Goal: Task Accomplishment & Management: Manage account settings

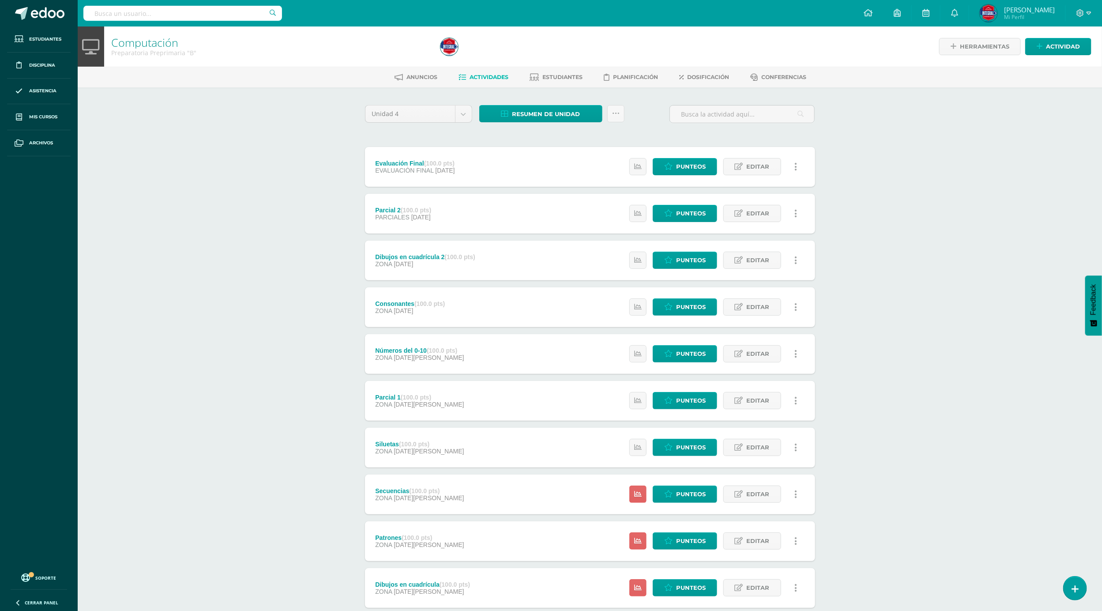
click at [174, 233] on div "Computación Preparatoria Preprimaria "B" Herramientas Detalle de asistencias Ac…" at bounding box center [590, 346] width 1024 height 640
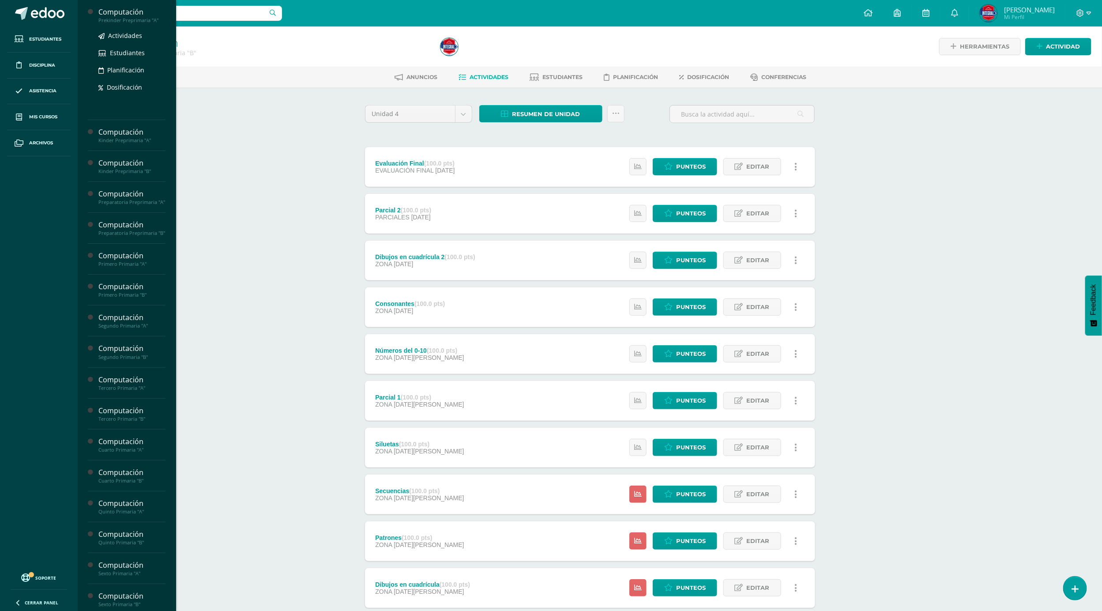
click at [135, 12] on div "Computación" at bounding box center [131, 12] width 67 height 10
drag, startPoint x: 130, startPoint y: 49, endPoint x: 148, endPoint y: 57, distance: 19.6
click at [148, 57] on div "Actividades Estudiantes Planificación Dosificación" at bounding box center [131, 98] width 67 height 89
click at [129, 45] on div "Computación" at bounding box center [131, 43] width 67 height 10
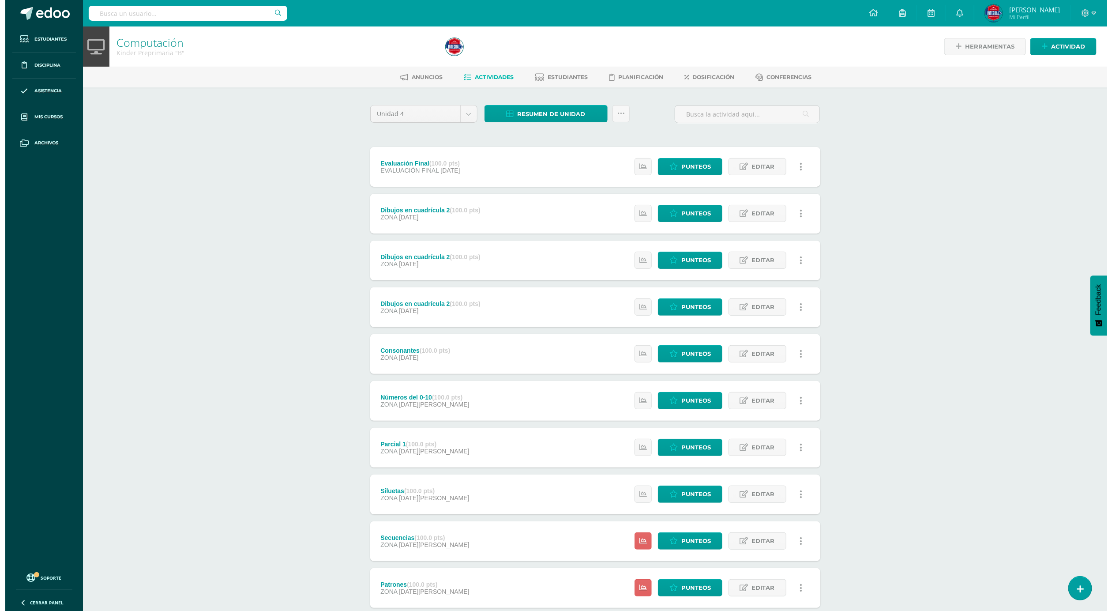
scroll to position [53, 0]
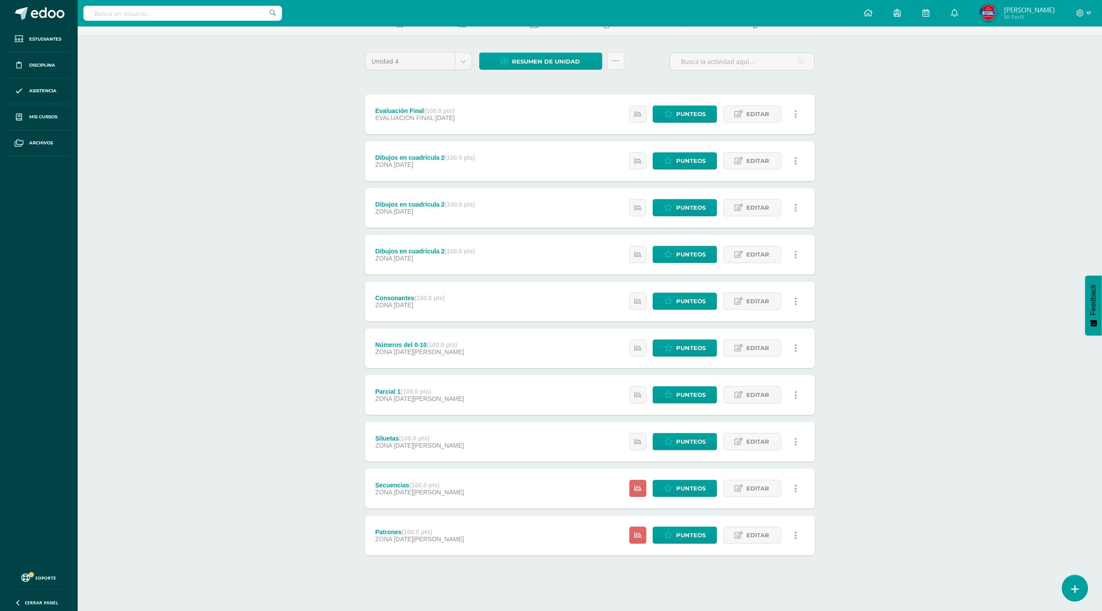
click at [1070, 586] on link at bounding box center [1074, 588] width 25 height 26
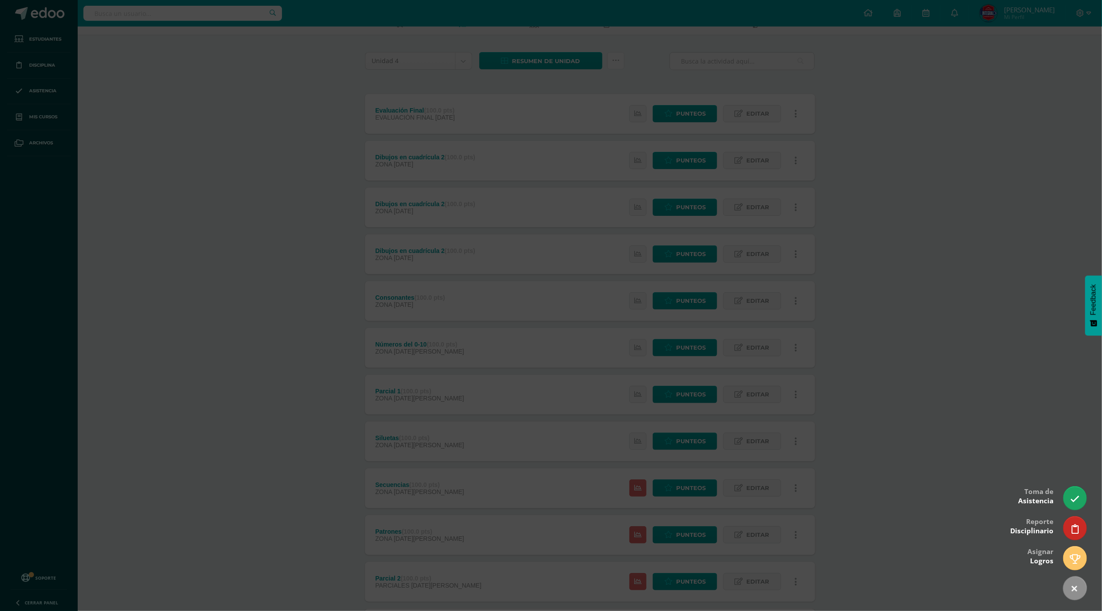
click at [887, 318] on div at bounding box center [551, 305] width 1102 height 611
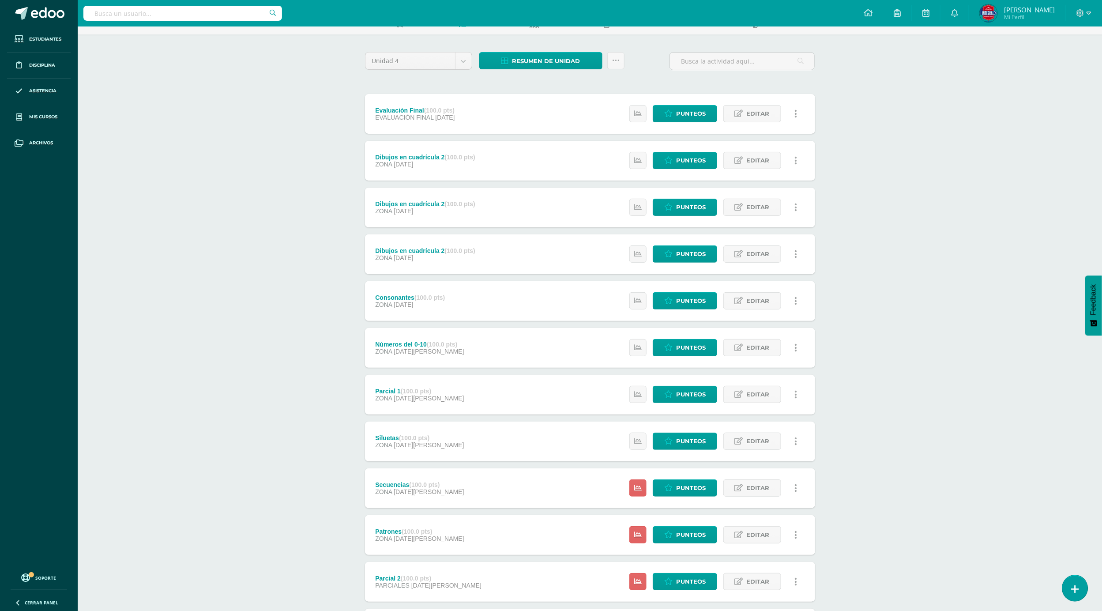
click at [1067, 581] on link at bounding box center [1074, 588] width 25 height 26
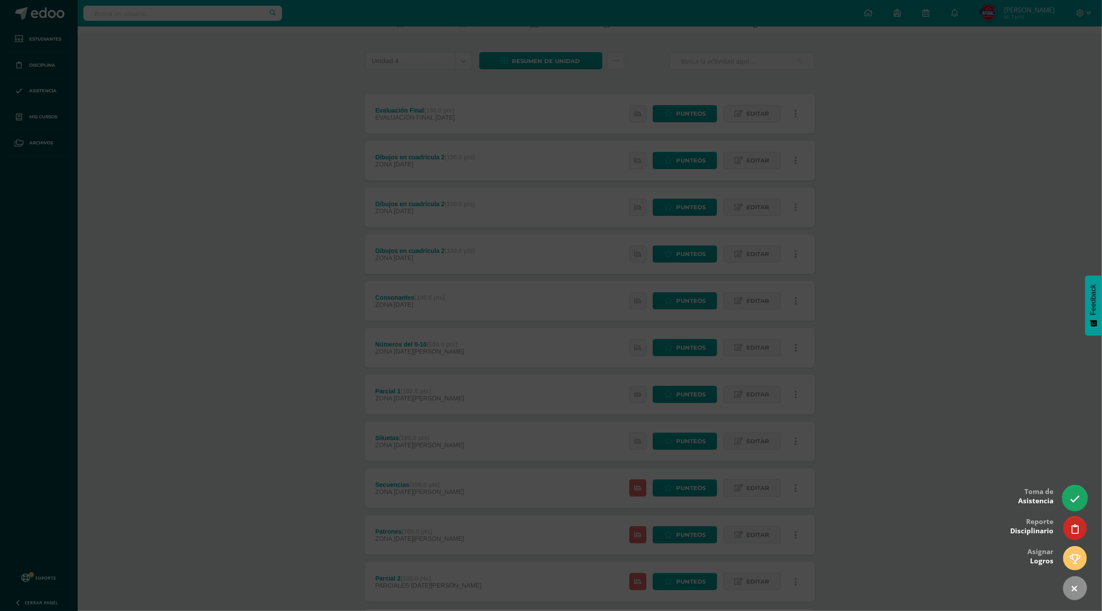
click at [1073, 496] on icon at bounding box center [1075, 499] width 10 height 10
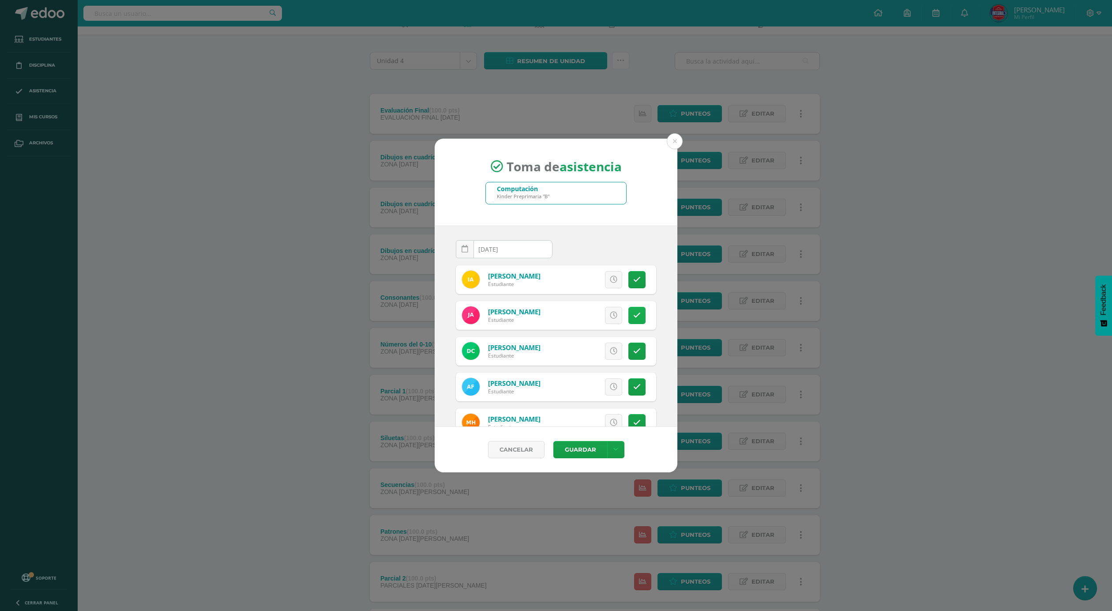
click at [633, 317] on icon at bounding box center [637, 316] width 8 height 8
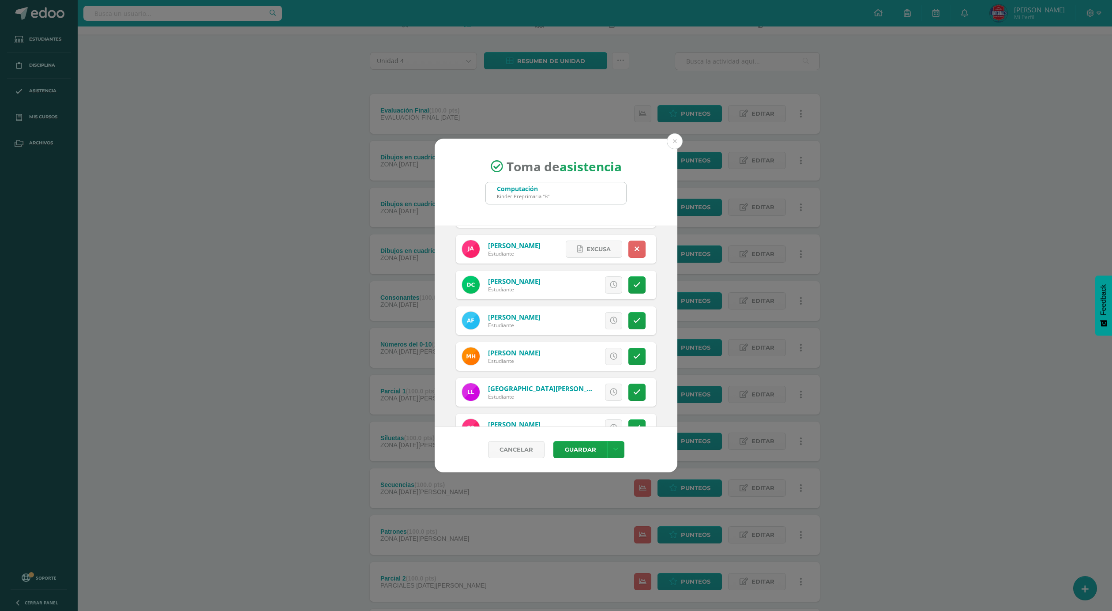
scroll to position [132, 0]
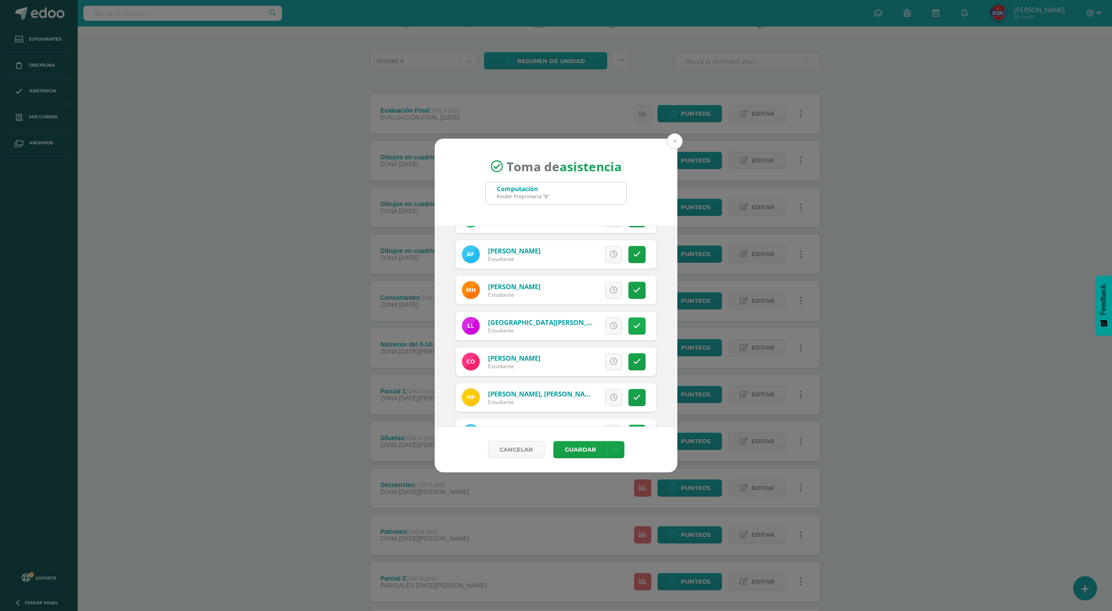
click at [628, 331] on link at bounding box center [636, 325] width 17 height 17
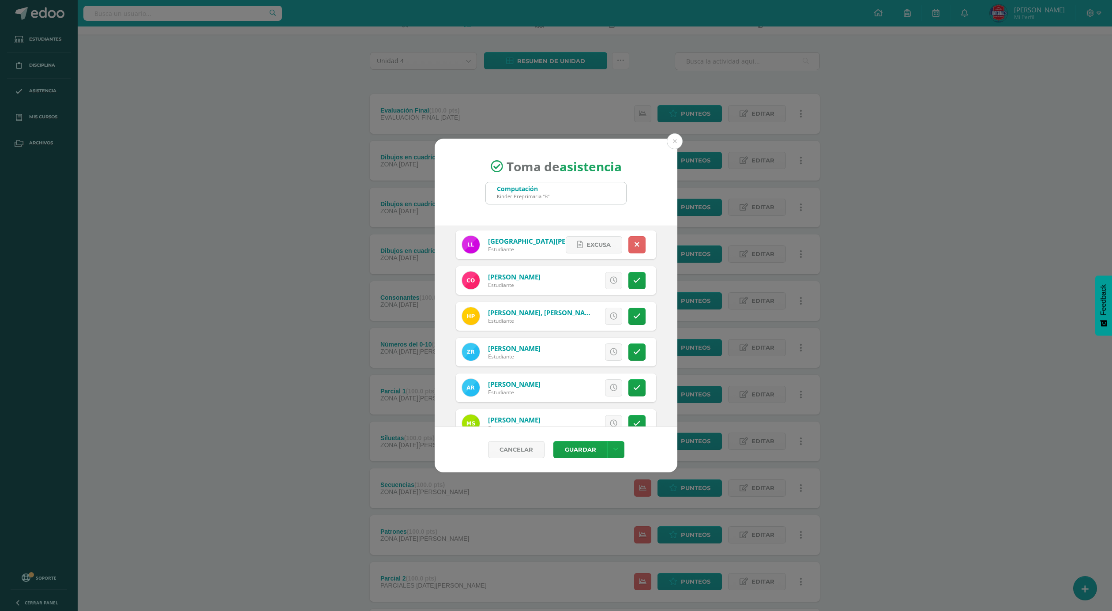
scroll to position [239, 0]
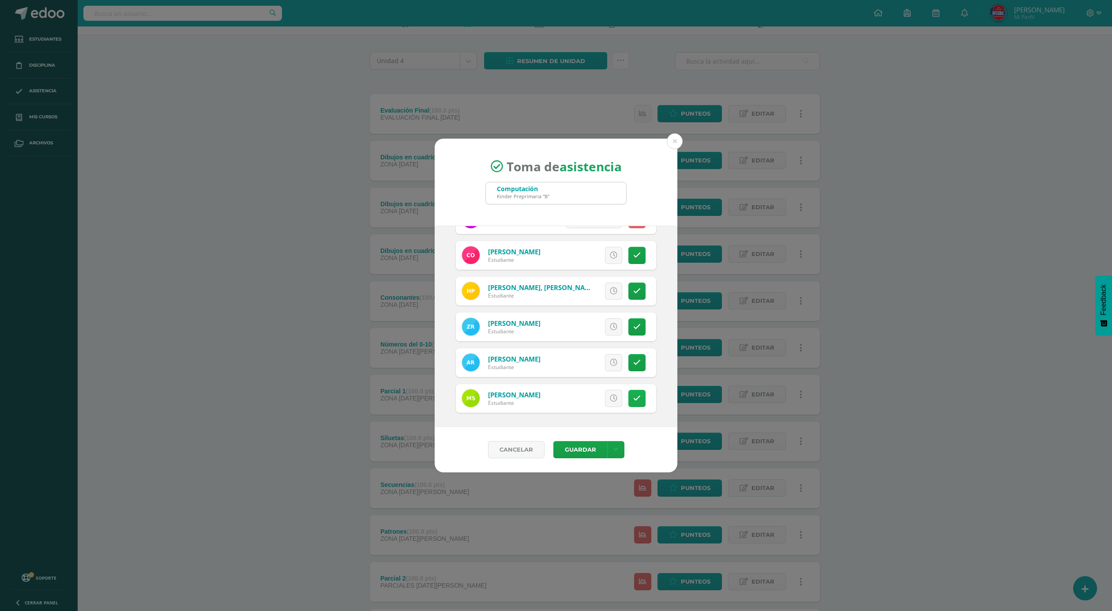
click at [633, 394] on icon at bounding box center [637, 398] width 8 height 8
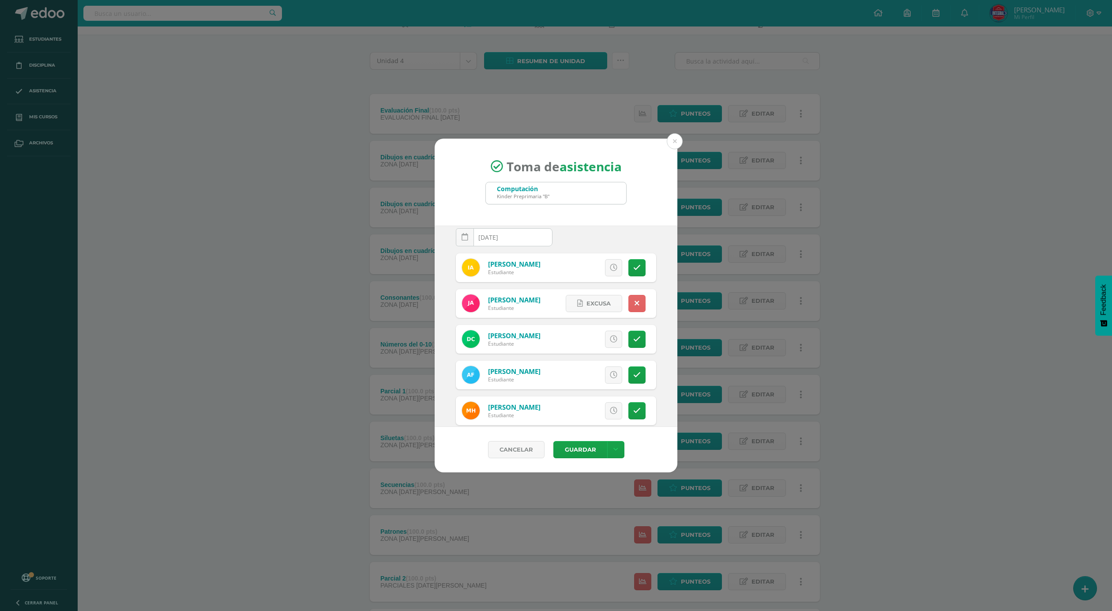
scroll to position [0, 0]
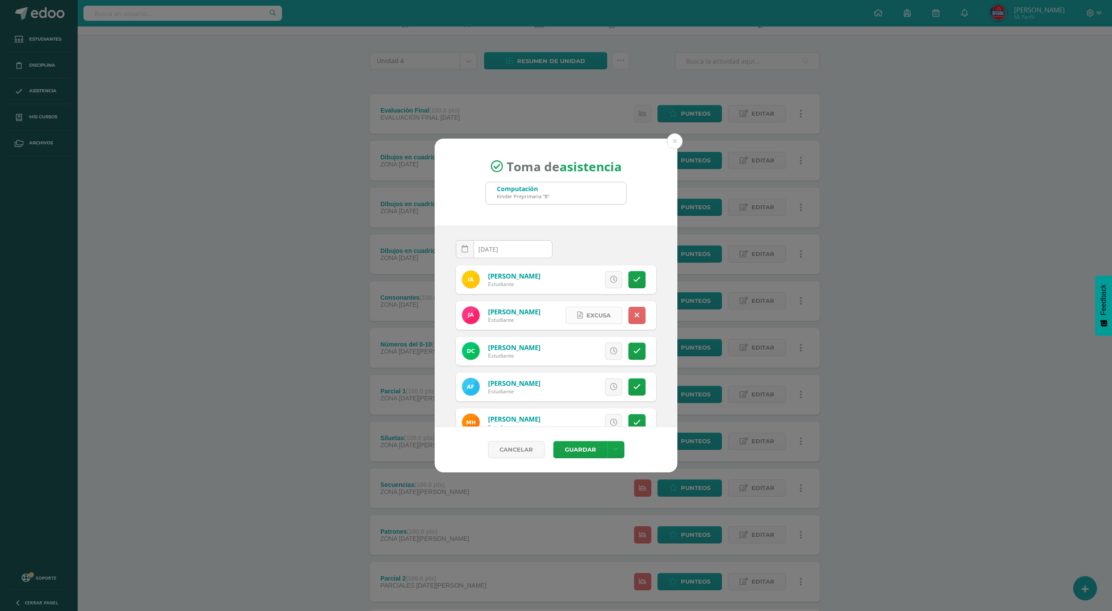
click at [593, 316] on span "Excusa" at bounding box center [598, 315] width 24 height 16
click at [571, 244] on textarea at bounding box center [561, 247] width 109 height 44
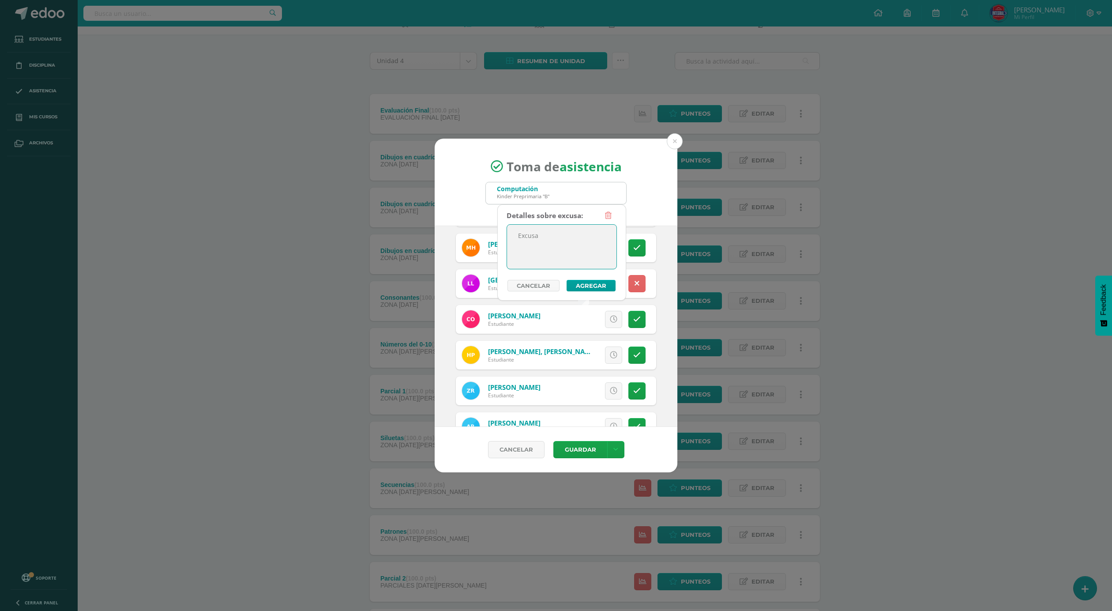
scroll to position [239, 0]
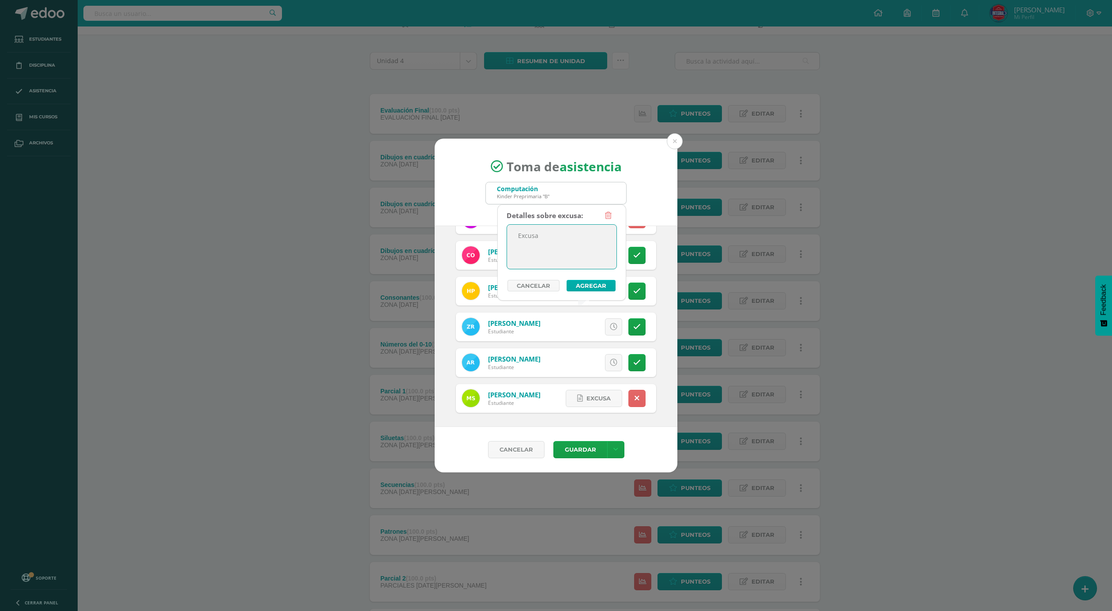
type textarea "Excusa"
click at [592, 283] on button "Agregar" at bounding box center [591, 285] width 49 height 11
click at [595, 399] on span "Excusa" at bounding box center [598, 398] width 24 height 16
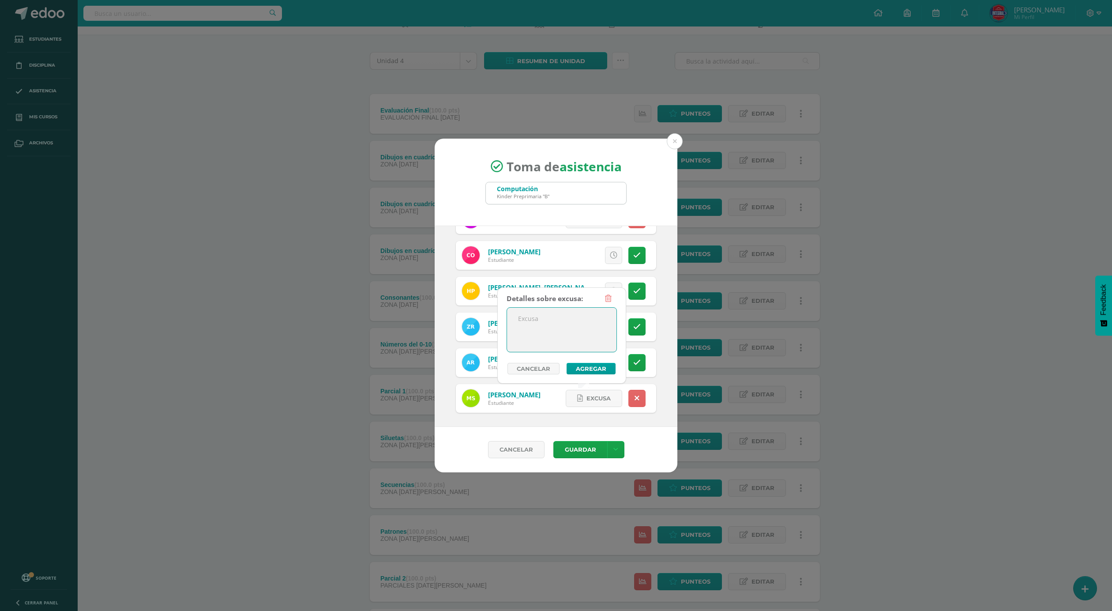
click at [555, 318] on textarea at bounding box center [561, 330] width 109 height 44
type textarea "Excusa"
click at [602, 370] on button "Agregar" at bounding box center [591, 368] width 49 height 11
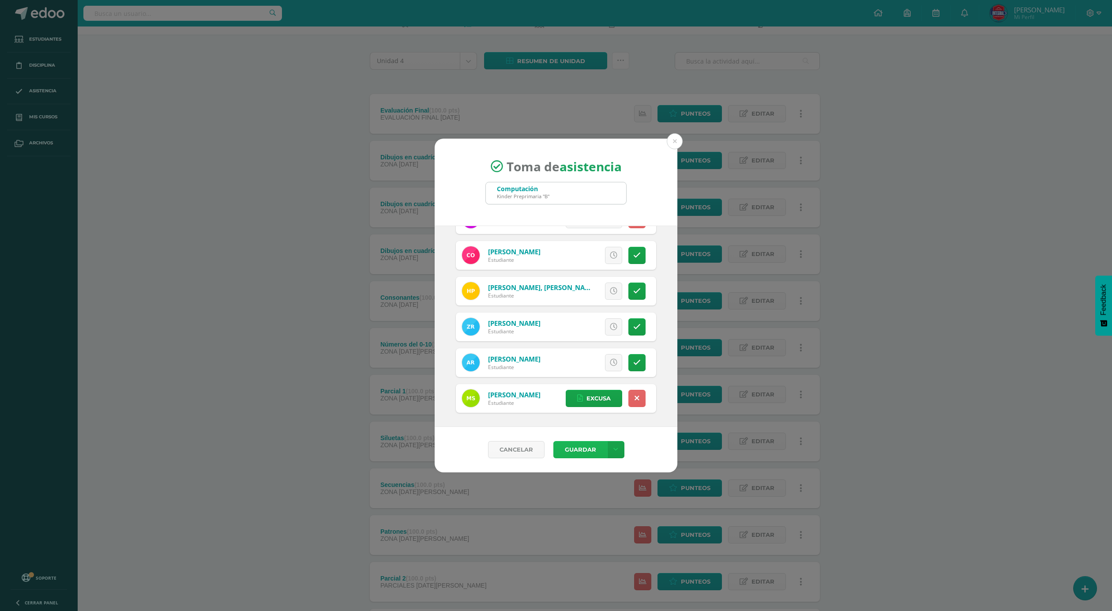
click at [582, 451] on button "Guardar" at bounding box center [580, 449] width 54 height 17
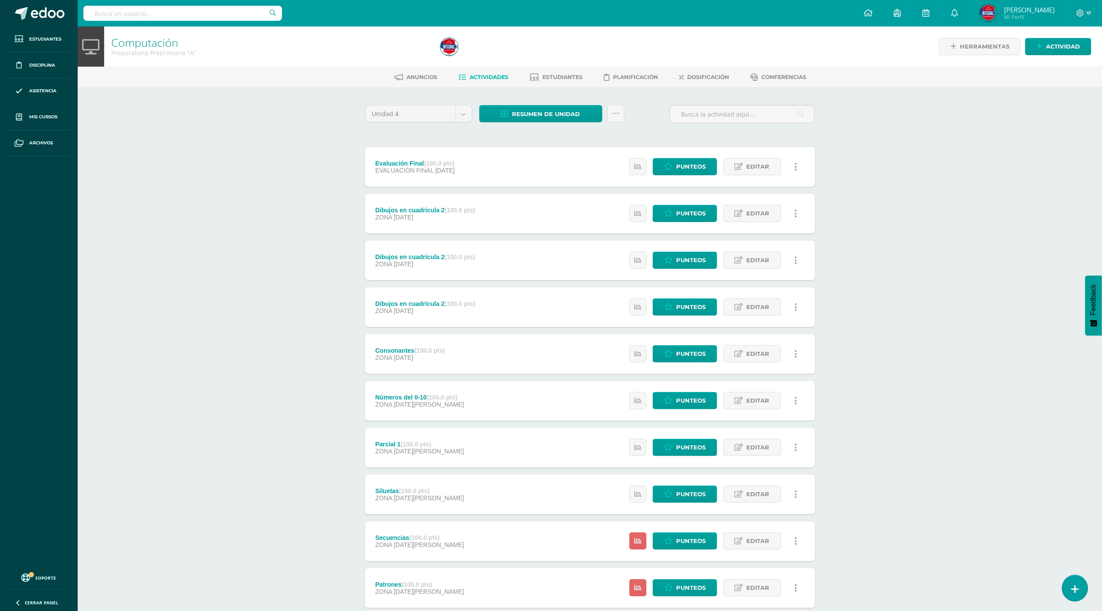
click at [1070, 588] on link at bounding box center [1074, 588] width 25 height 26
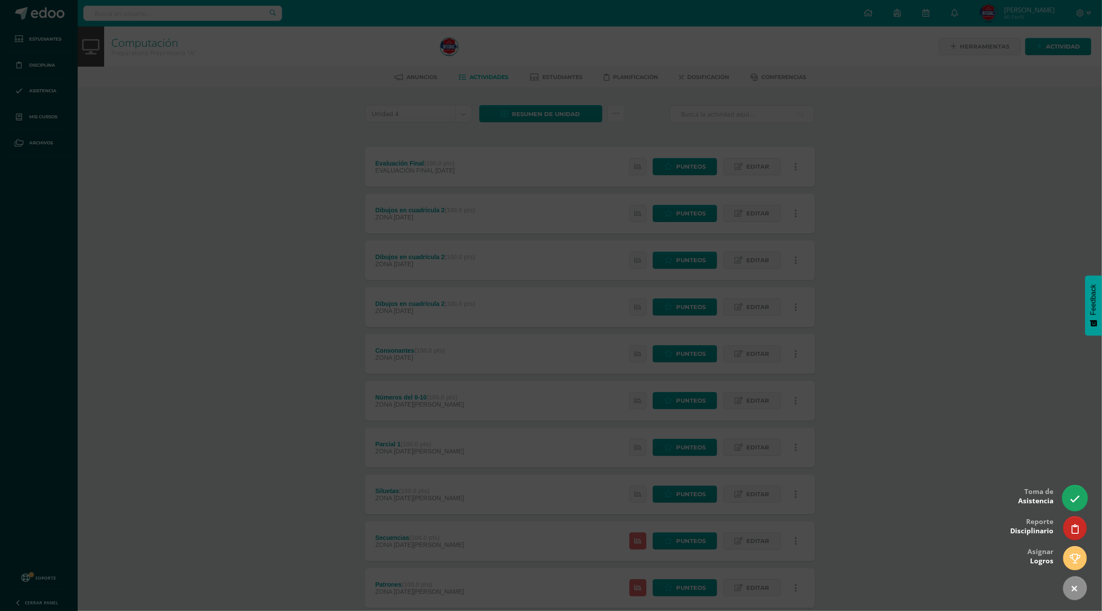
click at [1069, 502] on link at bounding box center [1074, 498] width 25 height 26
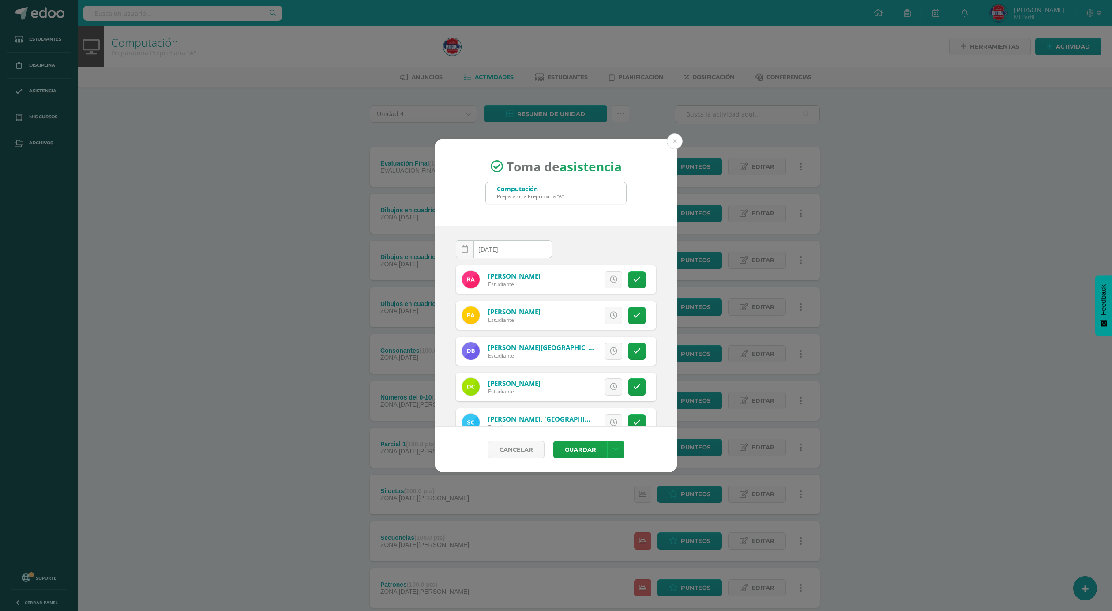
drag, startPoint x: 549, startPoint y: 191, endPoint x: 543, endPoint y: 226, distance: 35.8
click at [548, 191] on div "Computación" at bounding box center [530, 188] width 67 height 8
click at [389, 204] on div "Toma de asistencia Computación Preparatoria Preprimaria "A" 2025-08-12 August, …" at bounding box center [556, 306] width 1105 height 334
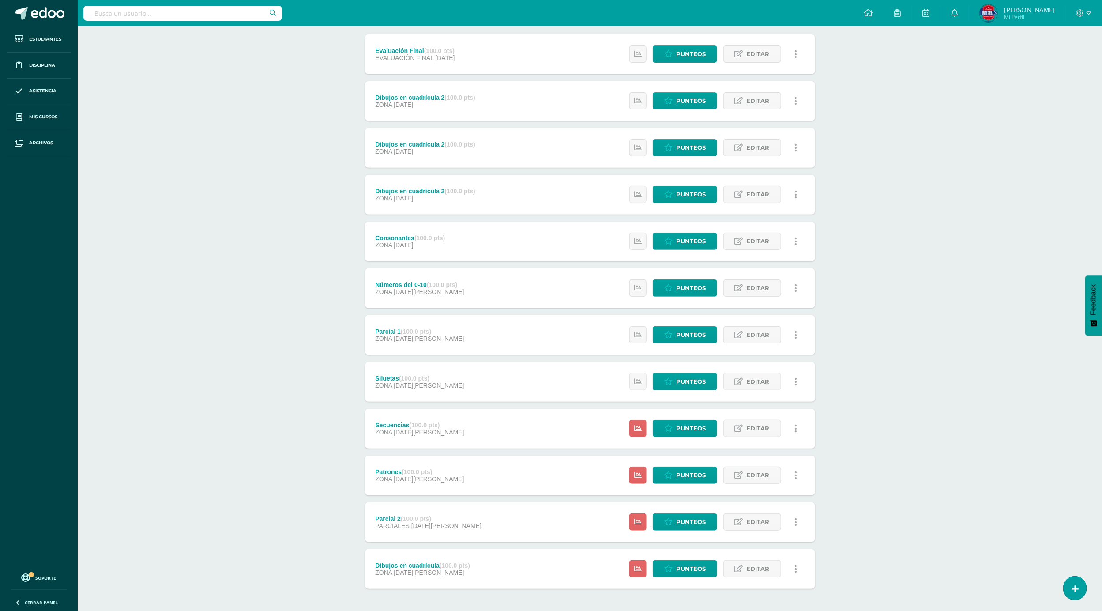
scroll to position [150, 0]
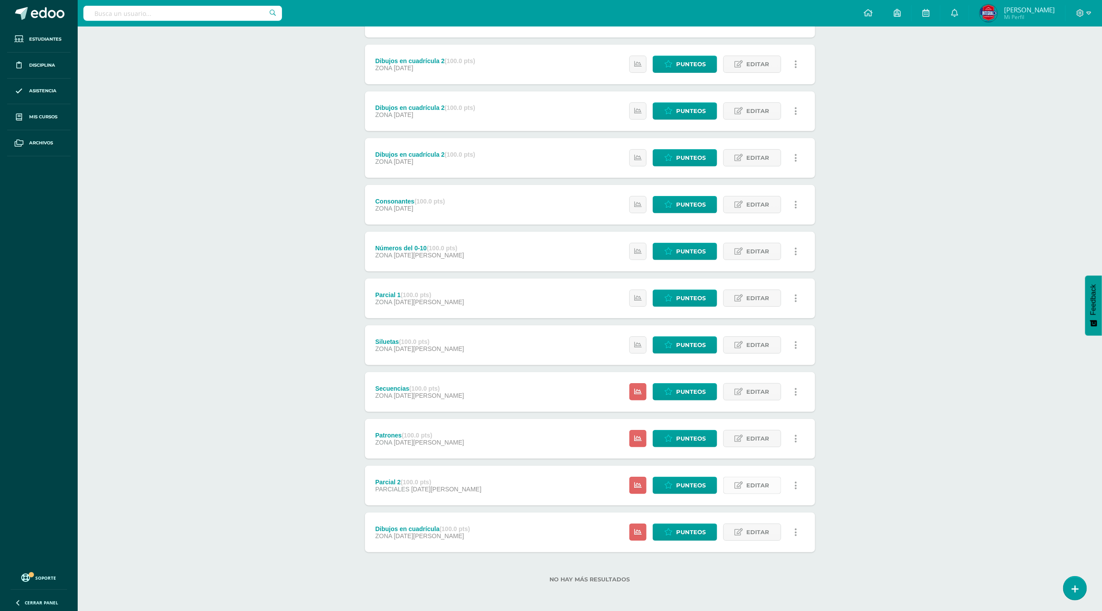
click at [735, 481] on icon at bounding box center [739, 485] width 8 height 8
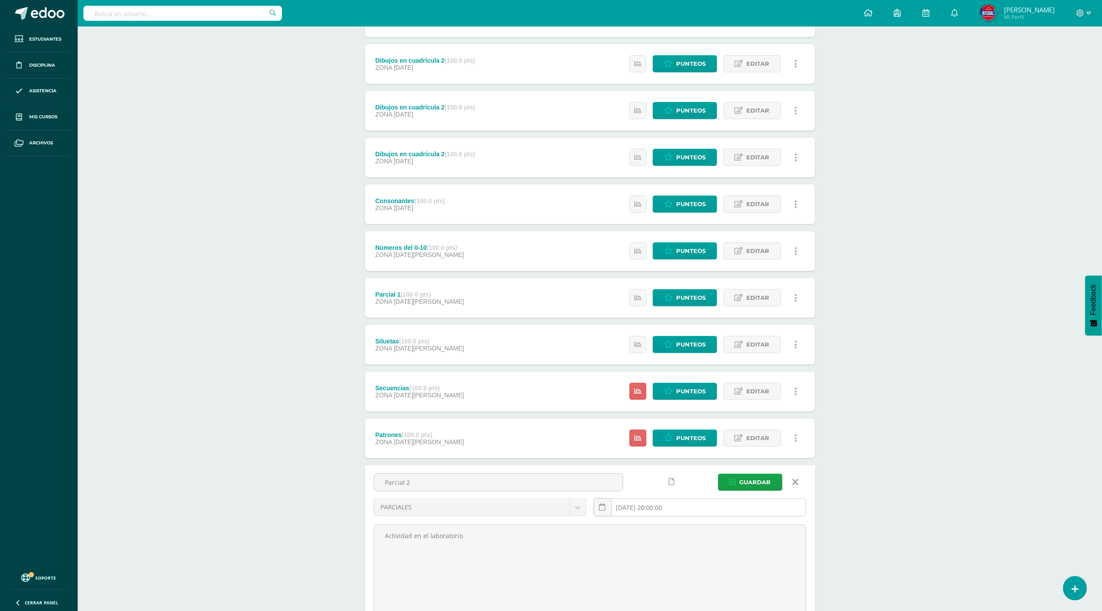
click at [669, 515] on input "[DATE] 20:00:00" at bounding box center [700, 507] width 212 height 17
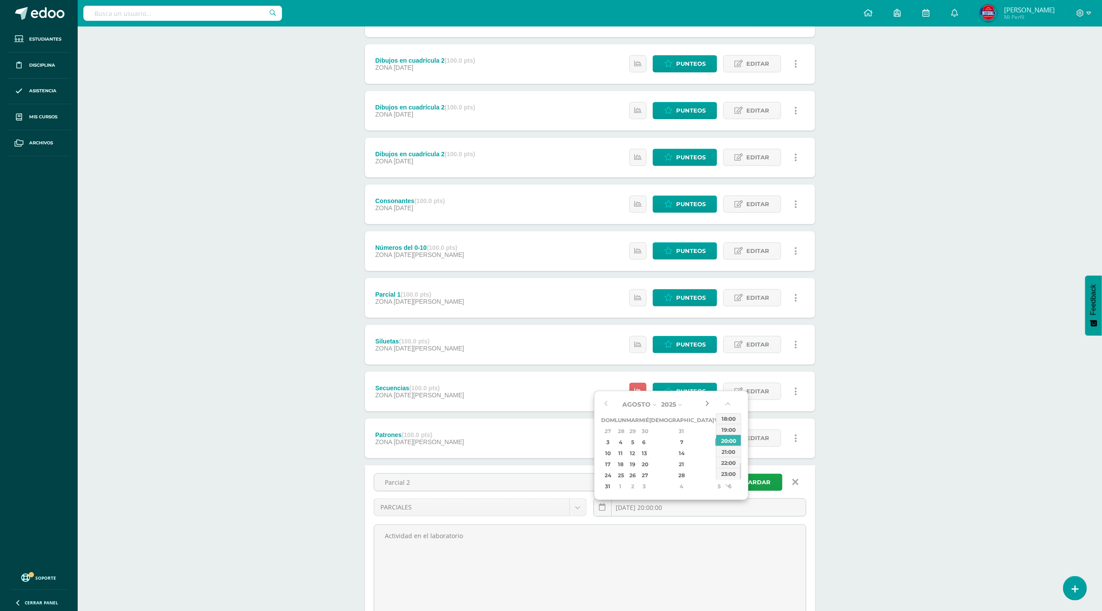
click at [708, 406] on button "button" at bounding box center [706, 404] width 9 height 13
click at [715, 469] on div "26" at bounding box center [719, 464] width 8 height 10
type input "[DATE] 20:00"
click at [771, 488] on button "Guardar" at bounding box center [750, 481] width 64 height 17
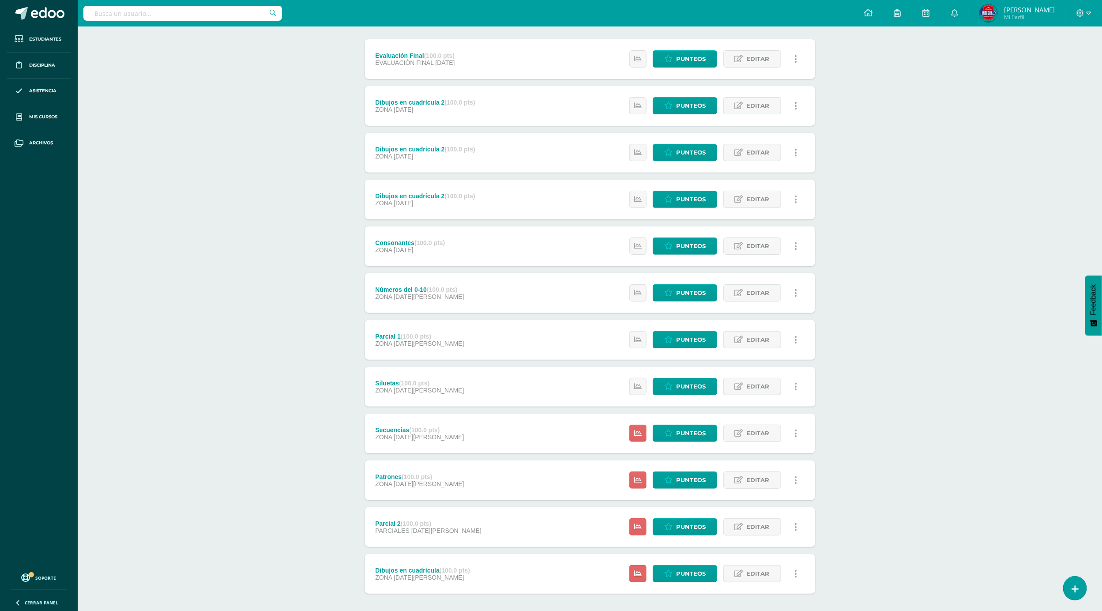
scroll to position [150, 0]
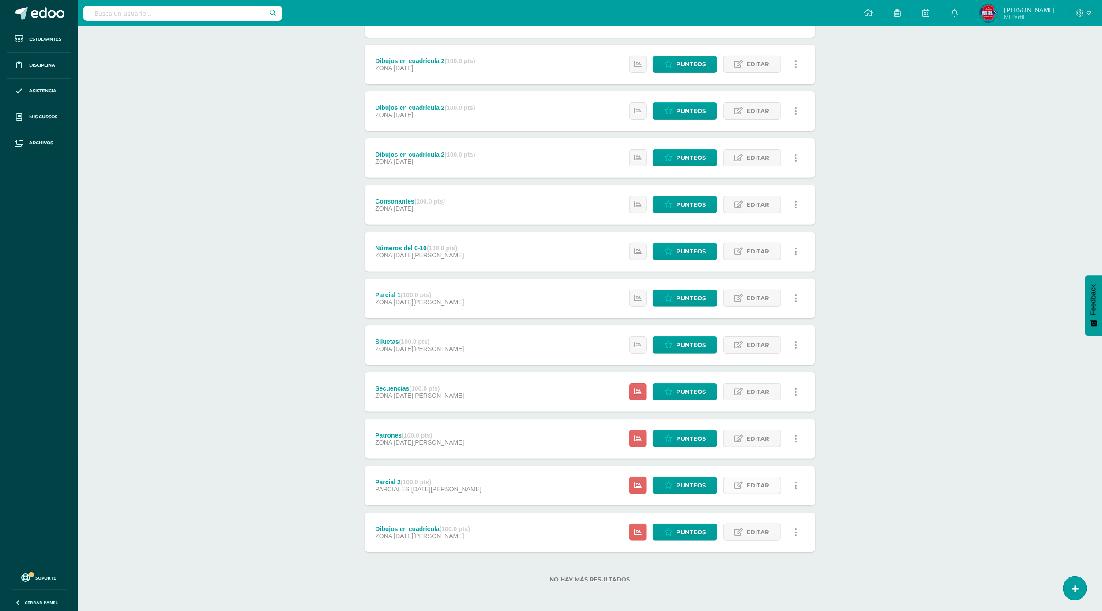
click at [755, 489] on span "Editar" at bounding box center [758, 485] width 23 height 16
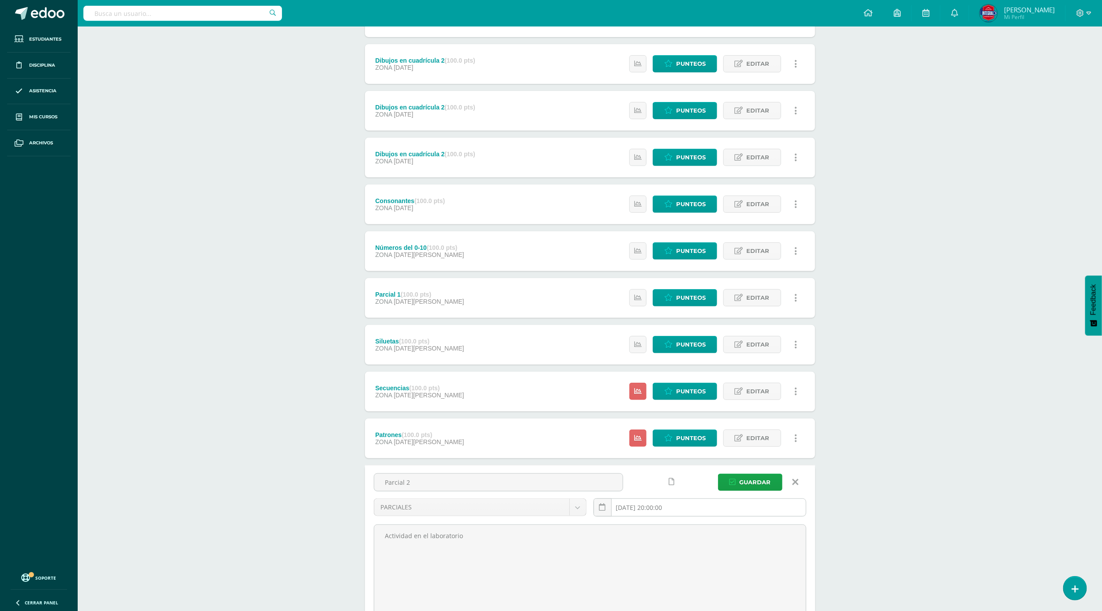
click at [745, 512] on input "[DATE] 20:00:00" at bounding box center [700, 507] width 212 height 17
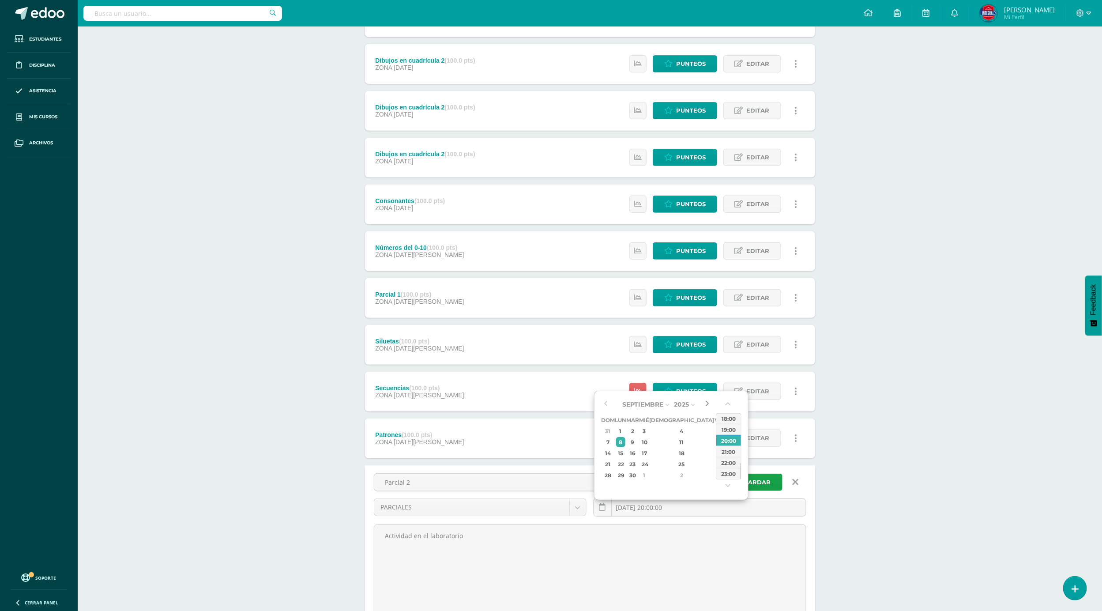
click at [702, 404] on button "button" at bounding box center [706, 404] width 9 height 13
click at [715, 466] on div "26" at bounding box center [719, 464] width 8 height 10
type input "[DATE] 20:00"
click at [758, 480] on span "Guardar" at bounding box center [755, 482] width 31 height 16
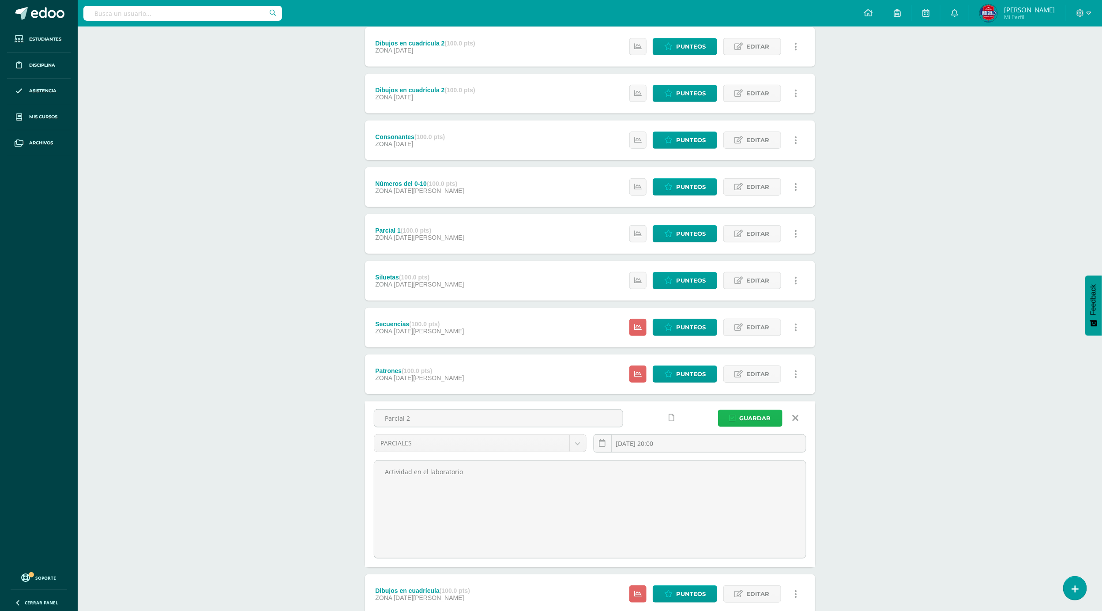
scroll to position [277, 0]
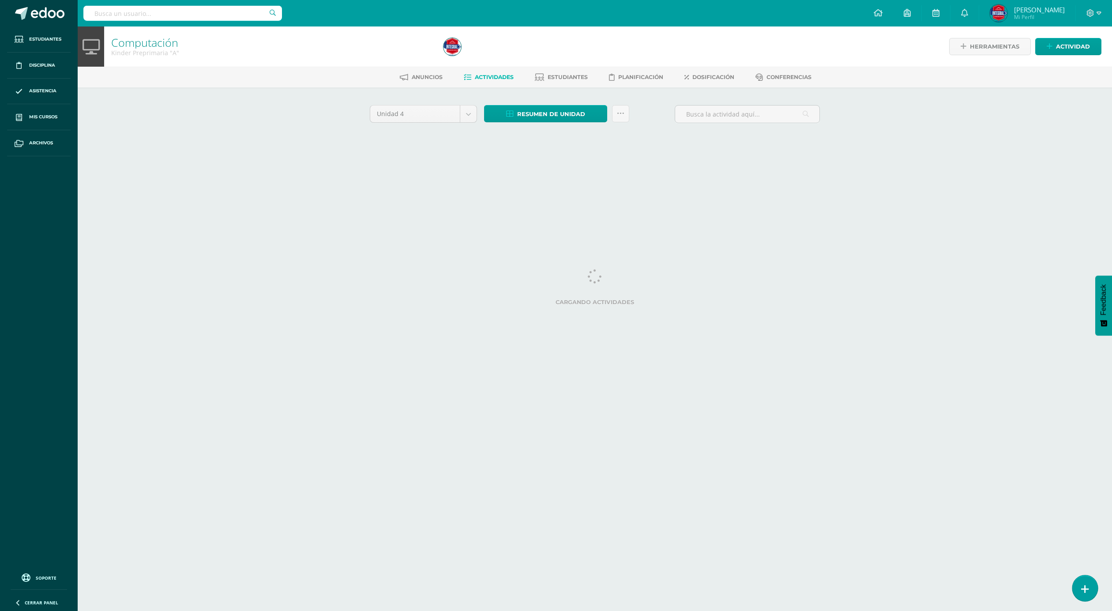
click at [1077, 588] on link at bounding box center [1084, 588] width 25 height 26
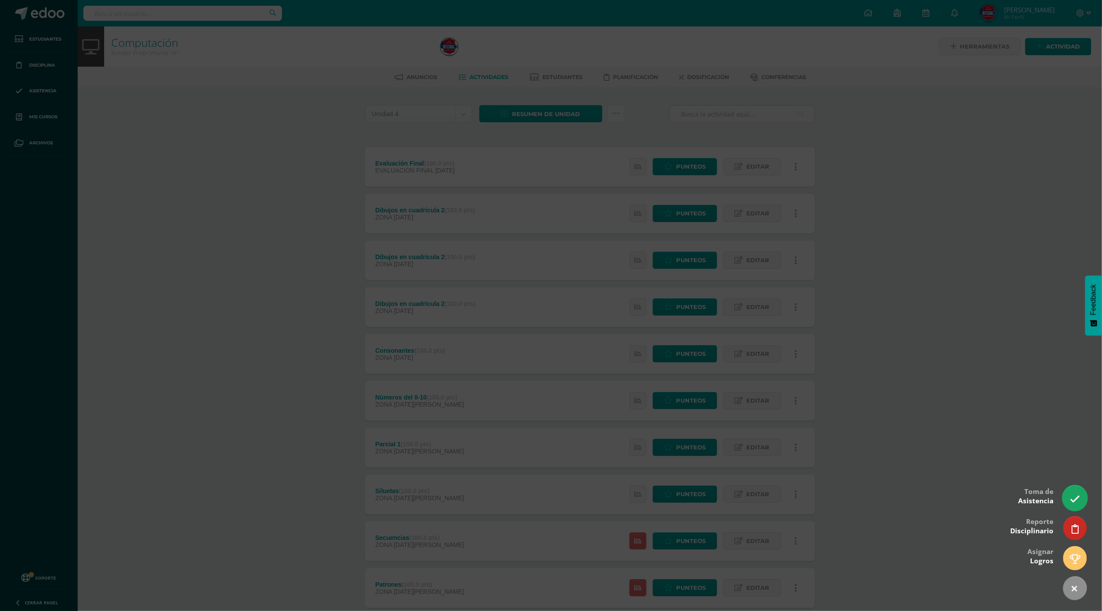
click at [1082, 499] on link at bounding box center [1074, 498] width 25 height 26
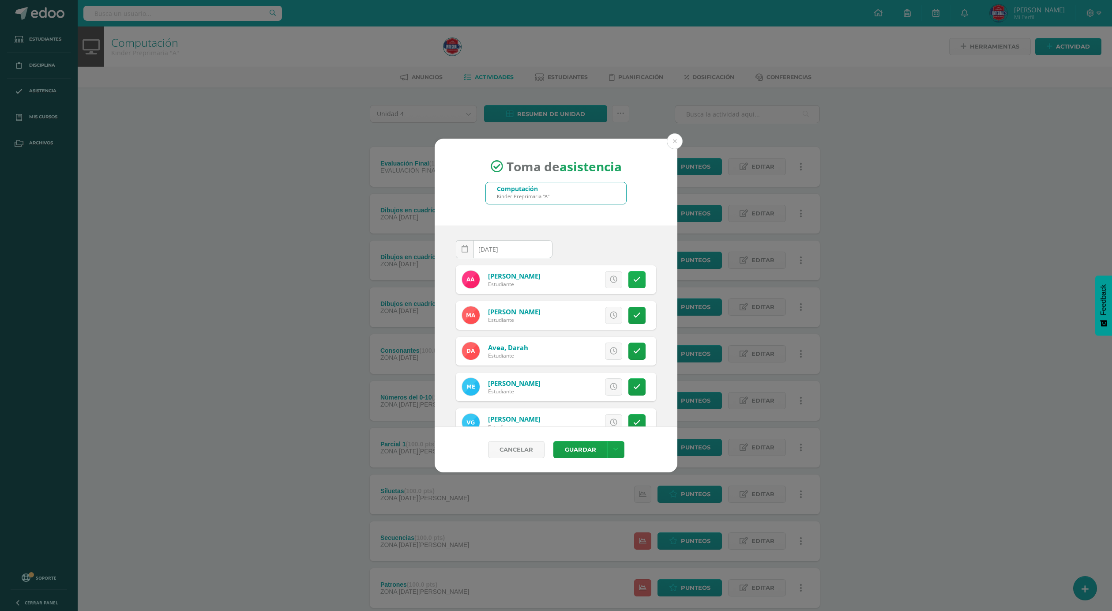
click at [628, 274] on link at bounding box center [636, 279] width 17 height 17
click at [586, 283] on span "Excusa" at bounding box center [598, 279] width 24 height 16
click at [564, 216] on textarea at bounding box center [561, 211] width 109 height 44
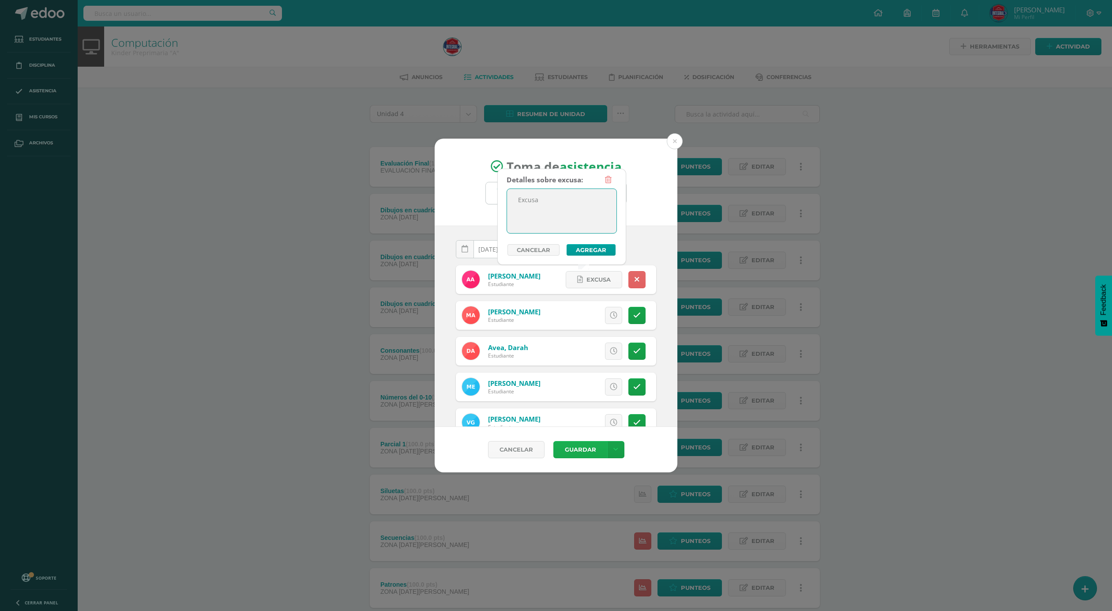
type textarea "Excusa"
click at [596, 453] on button "Guardar" at bounding box center [580, 449] width 54 height 17
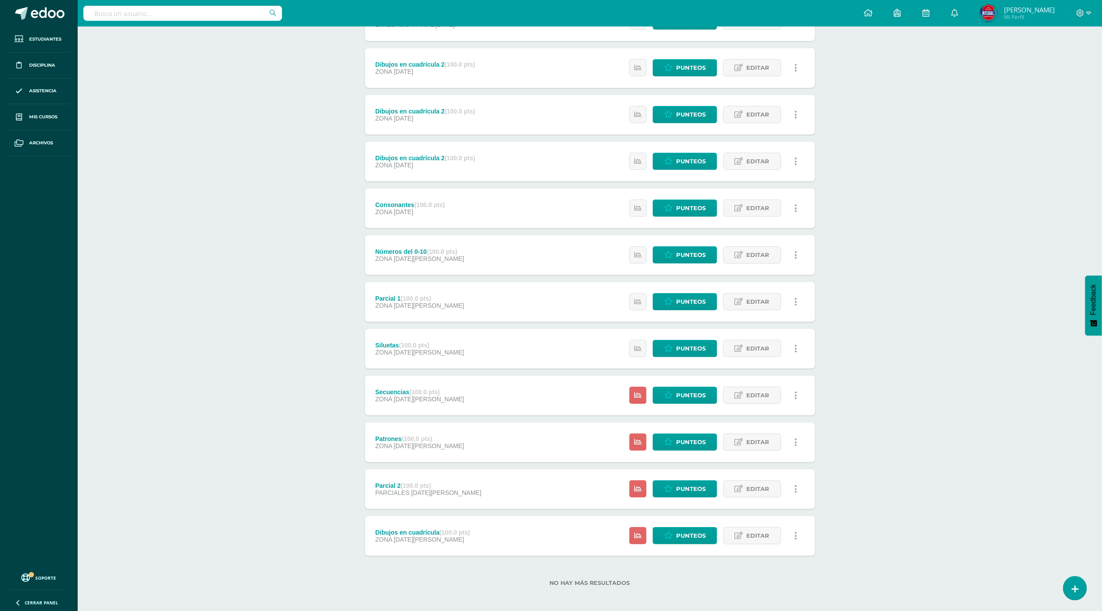
scroll to position [150, 0]
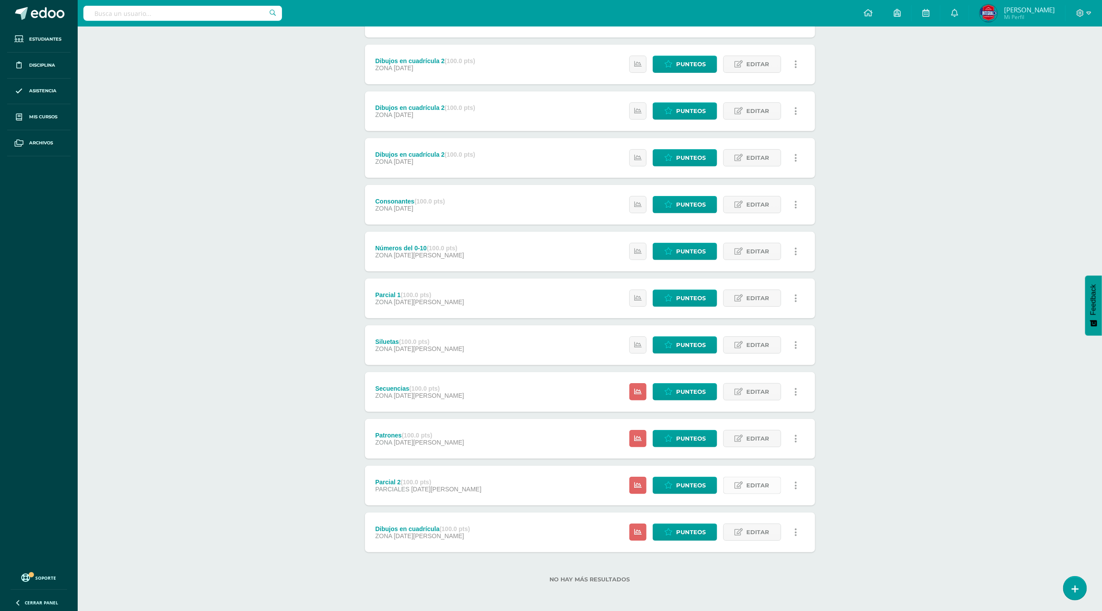
click at [755, 484] on span "Editar" at bounding box center [758, 485] width 23 height 16
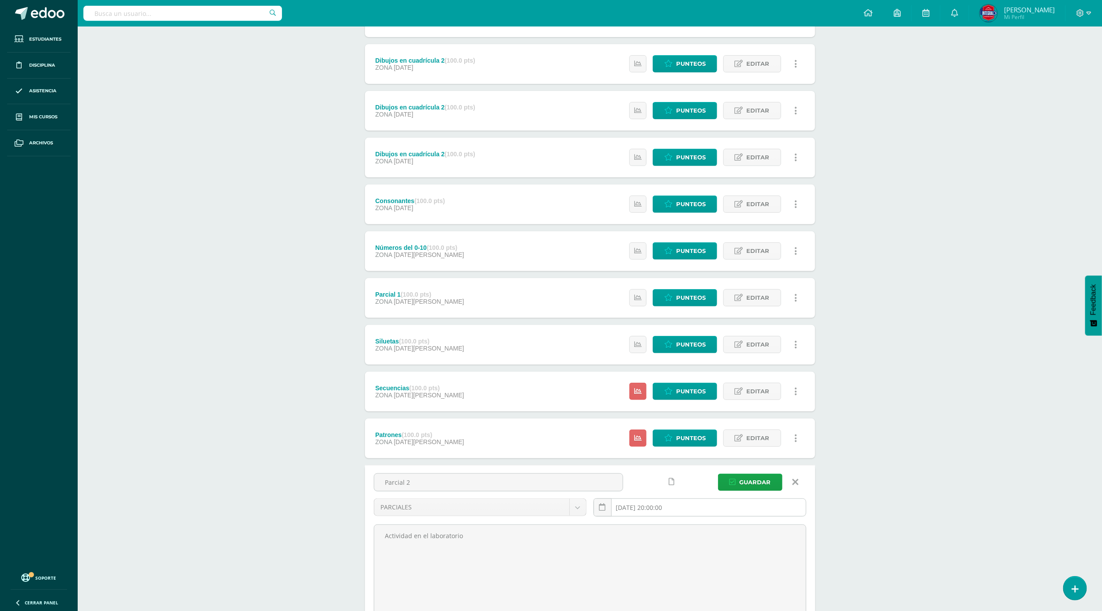
click at [705, 505] on input "[DATE] 20:00:00" at bounding box center [700, 507] width 212 height 17
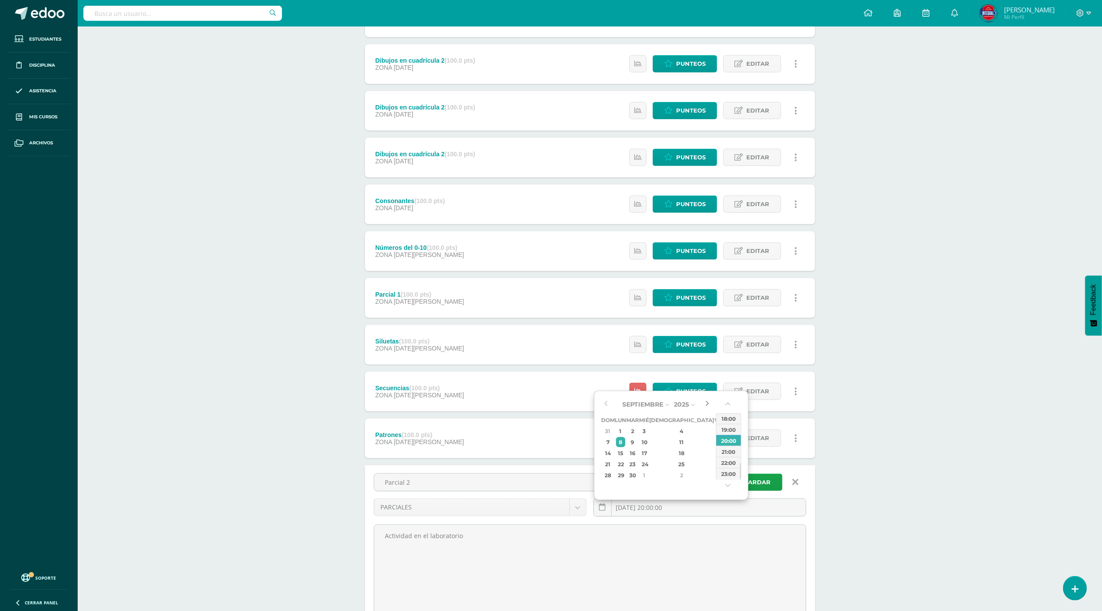
click at [702, 408] on button "button" at bounding box center [706, 404] width 9 height 13
click at [715, 462] on div "26" at bounding box center [719, 464] width 8 height 10
type input "[DATE] 20:00"
click at [821, 438] on div "Unidad 4 Unidad 1 Unidad 2 Unidad 3 Unidad 4 Resumen de unidad Descargar como H…" at bounding box center [589, 337] width 485 height 799
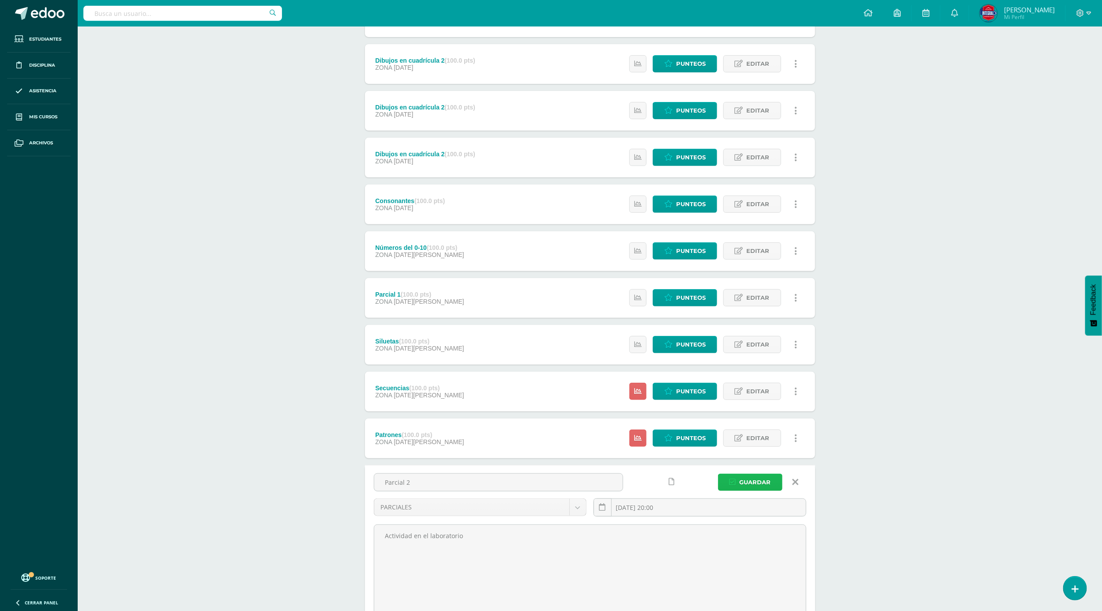
click at [722, 482] on button "Guardar" at bounding box center [750, 481] width 64 height 17
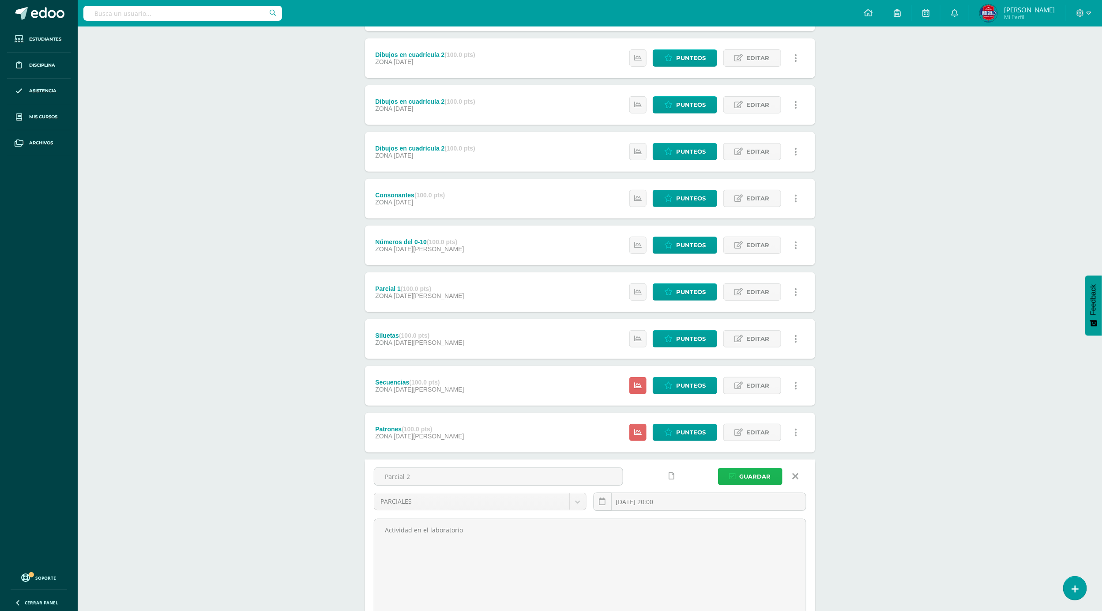
scroll to position [144, 0]
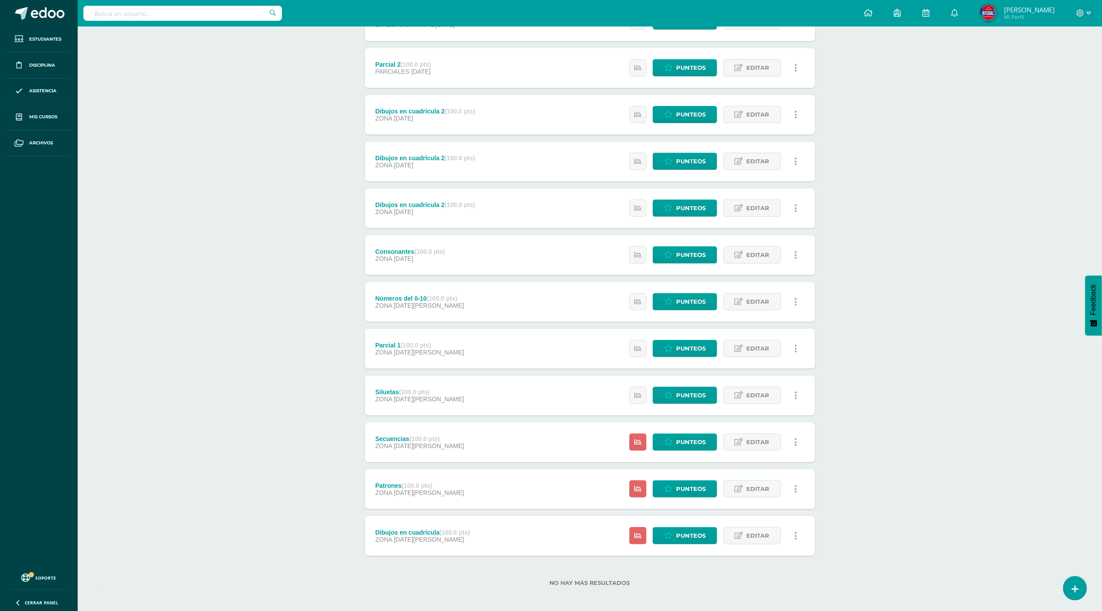
scroll to position [150, 0]
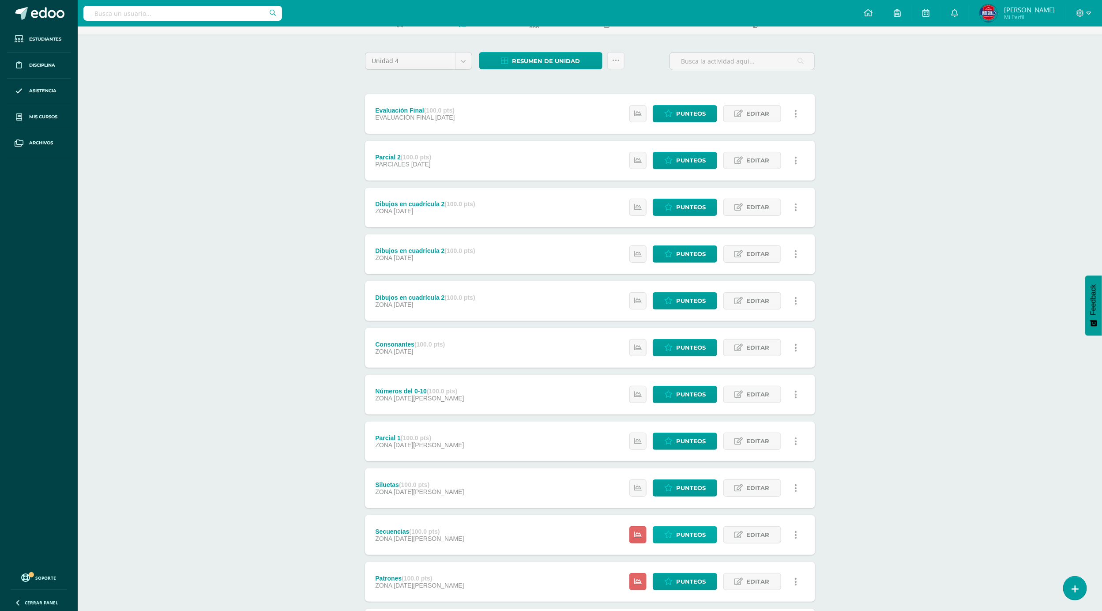
scroll to position [150, 0]
